Goal: Find specific page/section: Find specific page/section

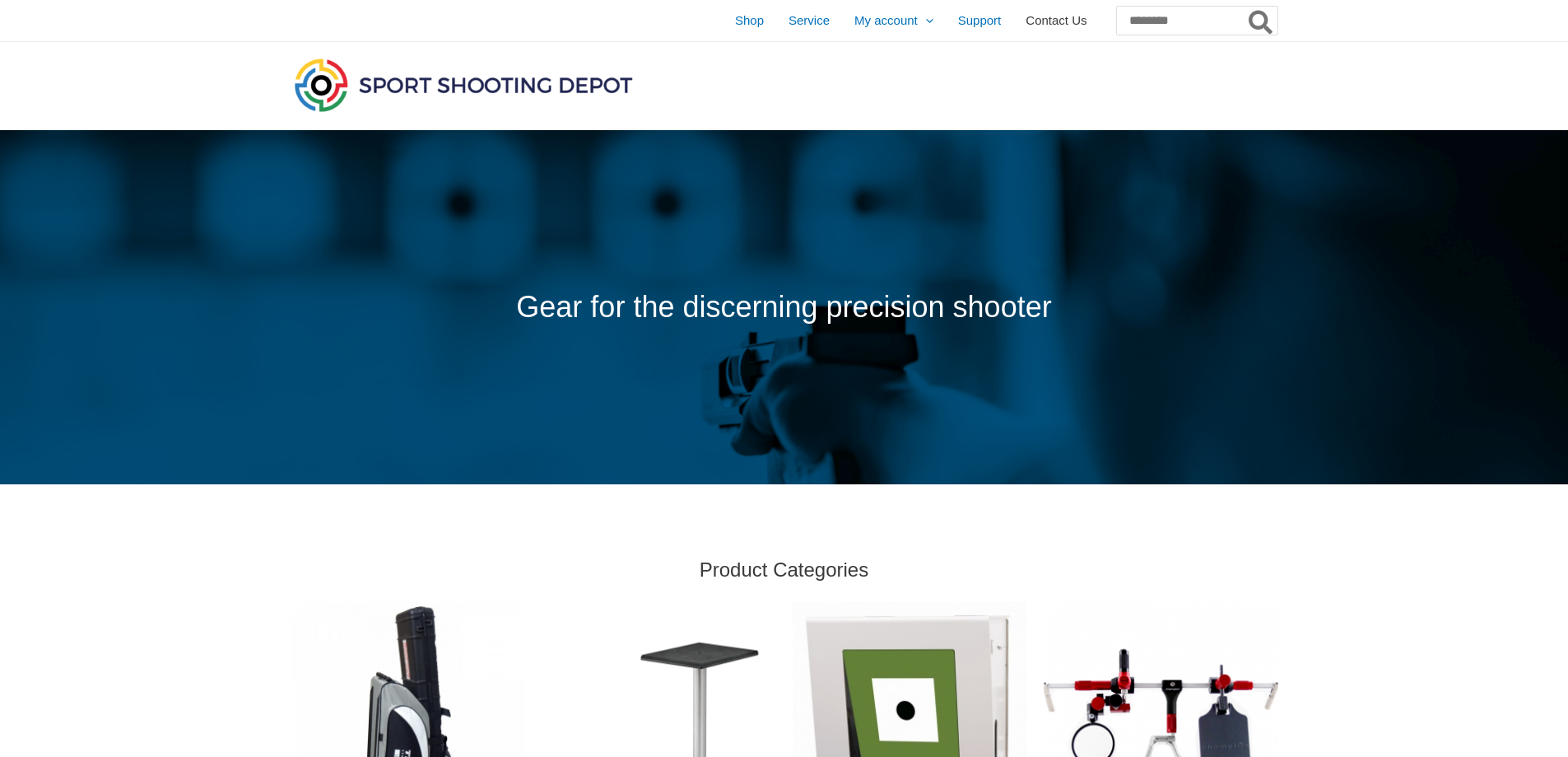
click at [1026, 24] on span "Contact Us" at bounding box center [1056, 20] width 61 height 41
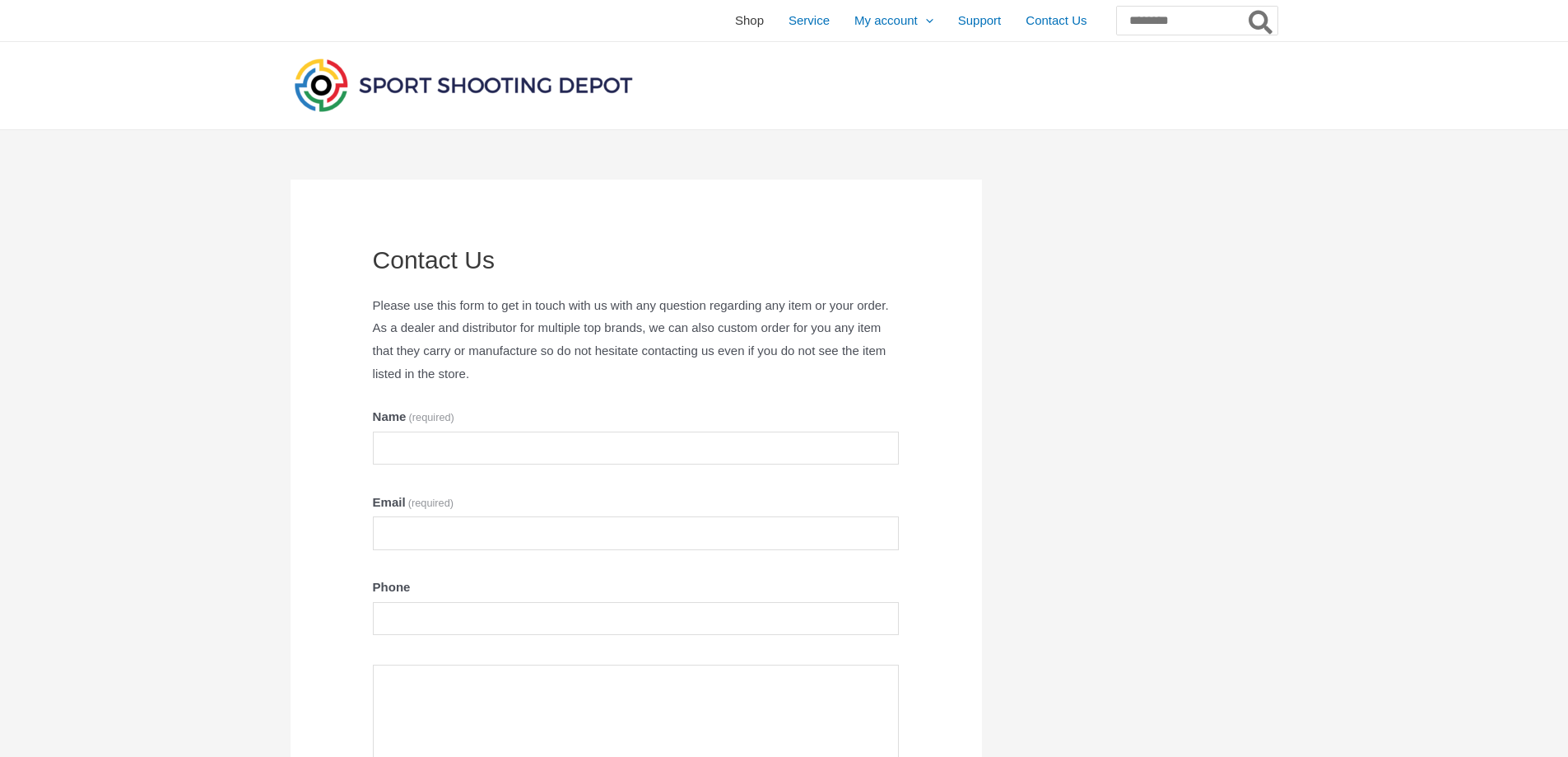
click at [735, 20] on span "Shop" at bounding box center [749, 20] width 29 height 41
